Goal: Navigation & Orientation: Find specific page/section

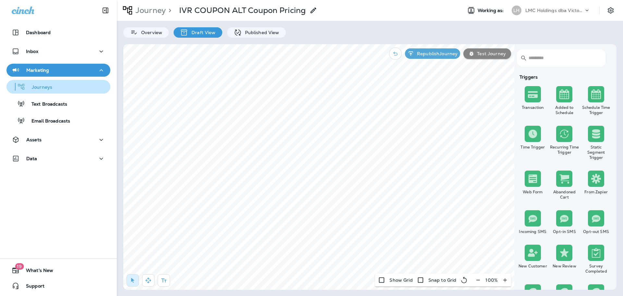
click at [27, 83] on div "Journeys" at bounding box center [30, 87] width 43 height 10
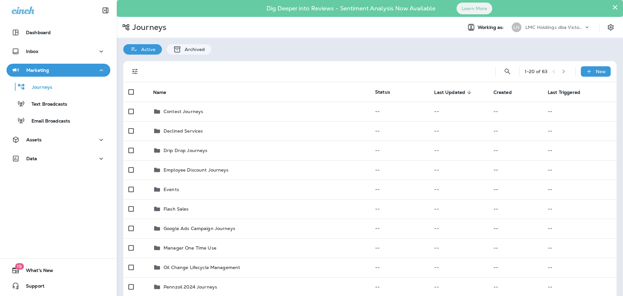
click at [612, 9] on button "×" at bounding box center [615, 7] width 6 height 10
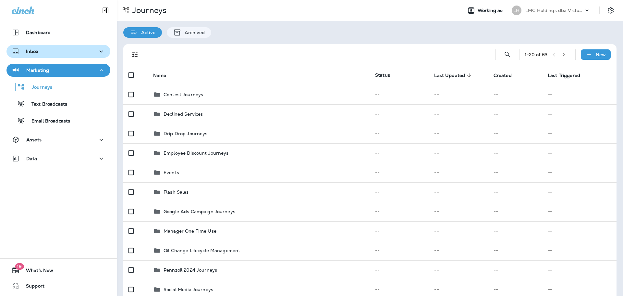
click at [61, 49] on div "Inbox" at bounding box center [58, 51] width 93 height 8
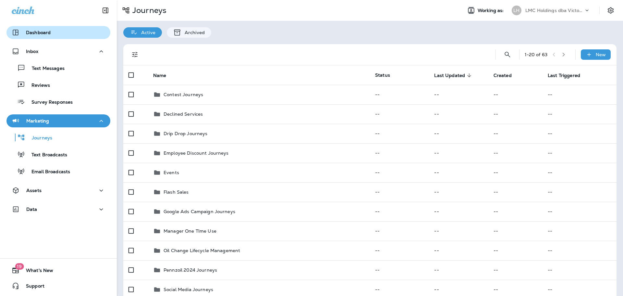
click at [51, 36] on div "Dashboard" at bounding box center [58, 33] width 93 height 8
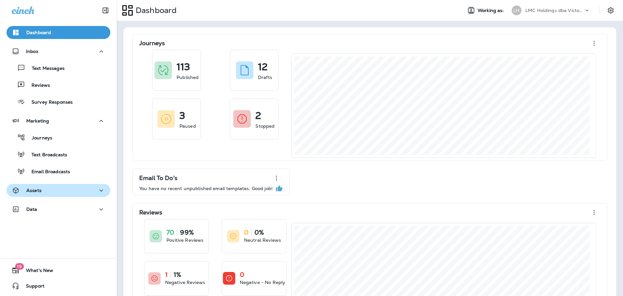
click at [63, 188] on div "Assets" at bounding box center [58, 190] width 93 height 8
click at [62, 189] on div "Assets" at bounding box center [58, 190] width 93 height 8
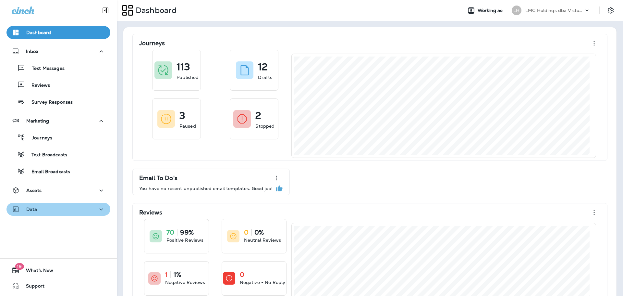
click at [59, 207] on div "Data" at bounding box center [58, 209] width 93 height 8
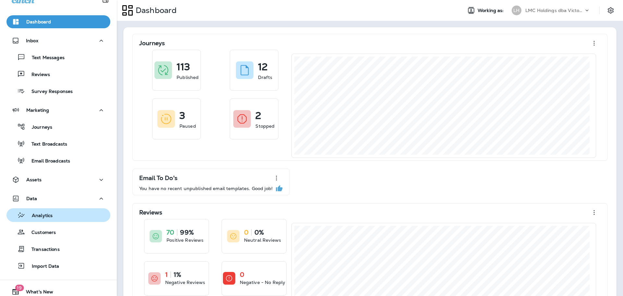
scroll to position [32, 0]
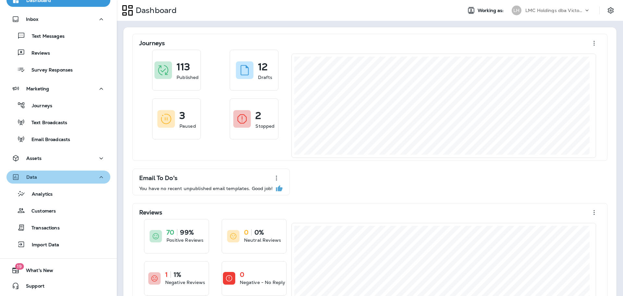
click at [58, 175] on div "Data" at bounding box center [58, 177] width 93 height 8
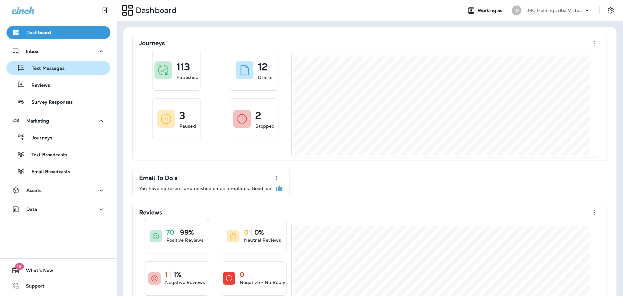
click at [41, 71] on p "Text Messages" at bounding box center [44, 69] width 39 height 6
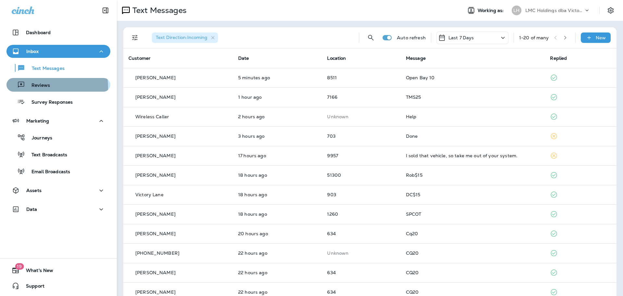
click at [39, 87] on p "Reviews" at bounding box center [37, 85] width 25 height 6
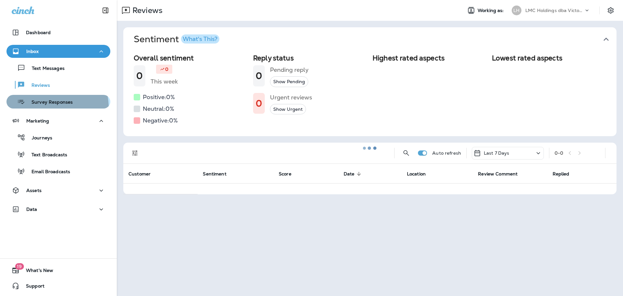
click at [42, 108] on button "Survey Responses" at bounding box center [58, 102] width 104 height 14
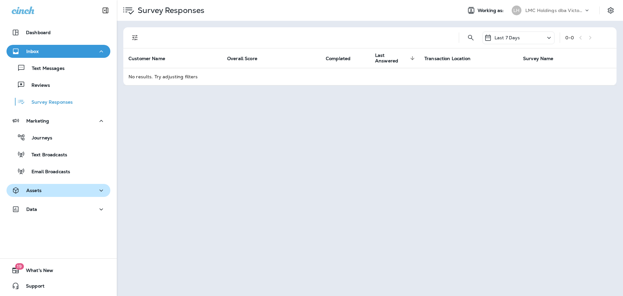
click at [69, 187] on div "Assets" at bounding box center [58, 190] width 93 height 8
click at [63, 188] on div "Assets" at bounding box center [58, 190] width 93 height 8
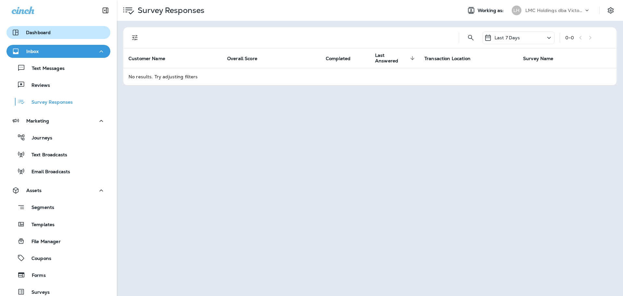
click at [47, 32] on p "Dashboard" at bounding box center [38, 32] width 25 height 5
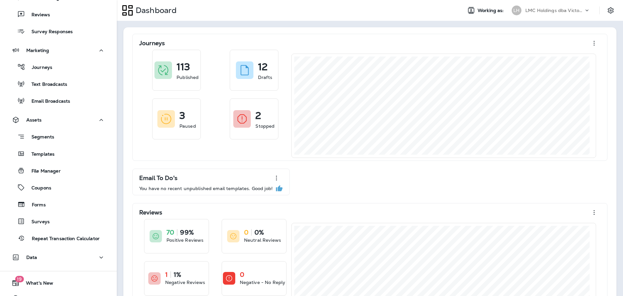
scroll to position [83, 0]
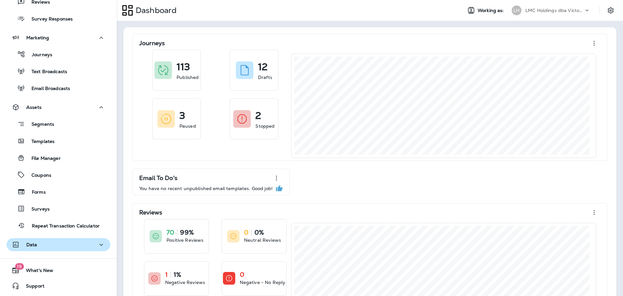
click at [69, 249] on button "Data" at bounding box center [58, 244] width 104 height 13
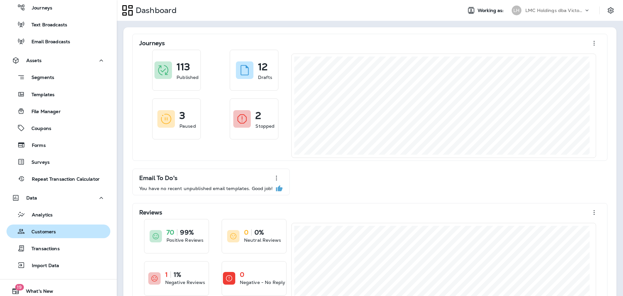
scroll to position [148, 0]
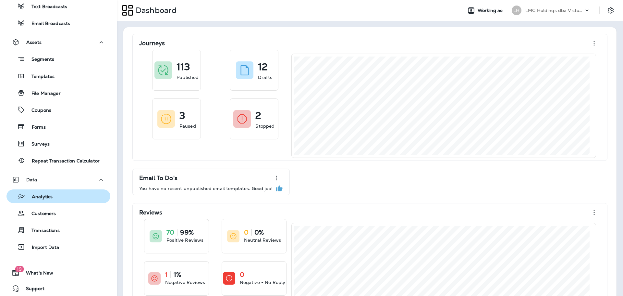
click at [54, 193] on div "Analytics" at bounding box center [58, 196] width 99 height 10
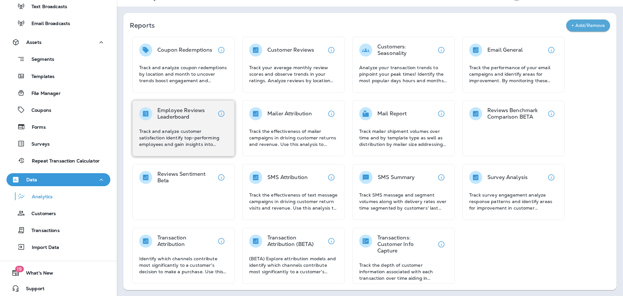
scroll to position [15, 0]
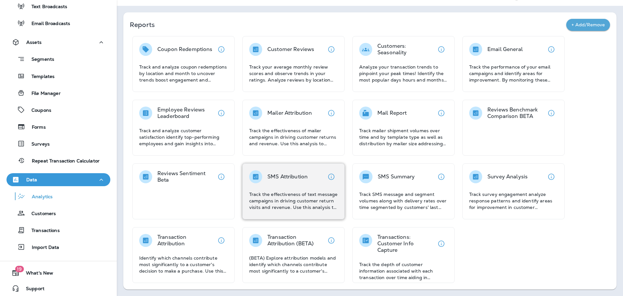
click at [294, 189] on div "SMS Attribution Track the effectiveness of text message campaigns in driving cu…" at bounding box center [293, 190] width 89 height 40
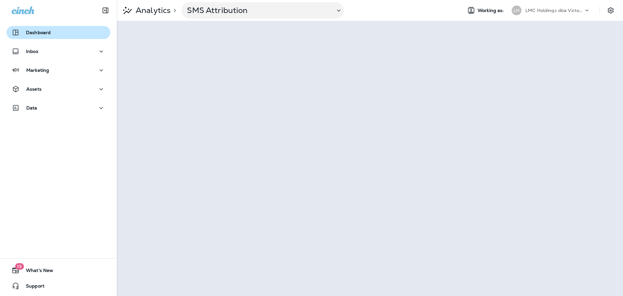
click at [65, 33] on div "Dashboard" at bounding box center [58, 33] width 93 height 8
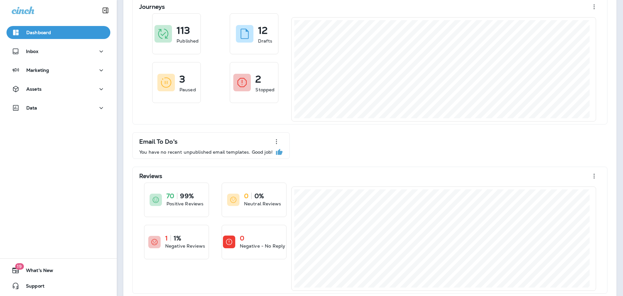
scroll to position [47, 0]
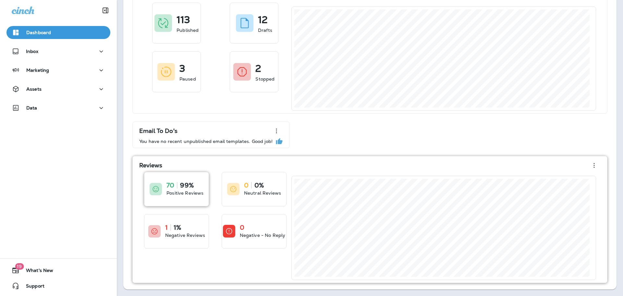
click at [195, 198] on div "70 99% Positive Reviews" at bounding box center [176, 189] width 64 height 34
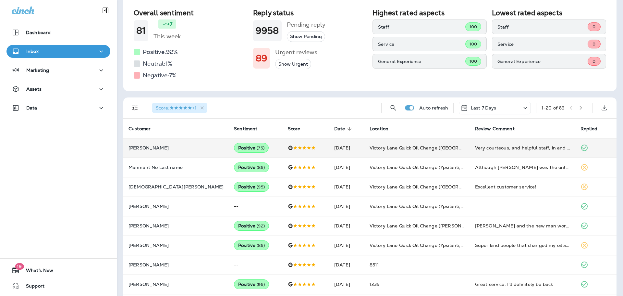
scroll to position [97, 0]
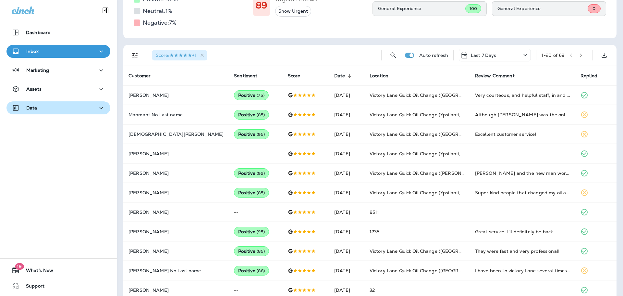
click at [68, 103] on button "Data" at bounding box center [58, 107] width 104 height 13
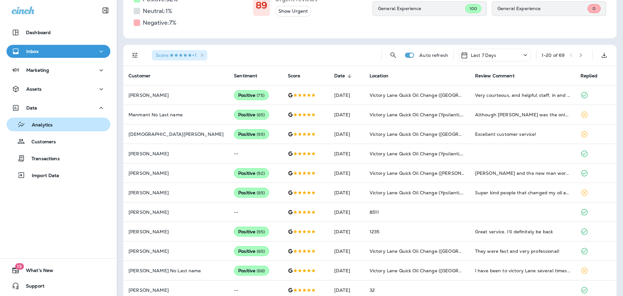
click at [48, 127] on p "Analytics" at bounding box center [38, 125] width 27 height 6
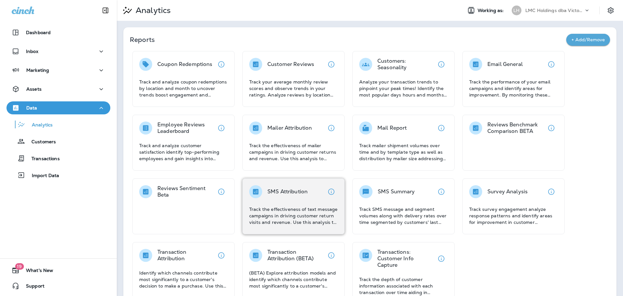
click at [308, 199] on div "SMS Attribution Track the effectiveness of text message campaigns in driving cu…" at bounding box center [293, 205] width 89 height 40
